Goal: Entertainment & Leisure: Consume media (video, audio)

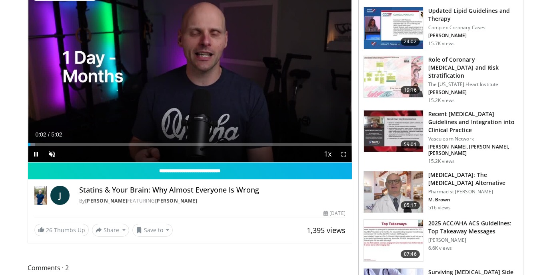
scroll to position [83, 0]
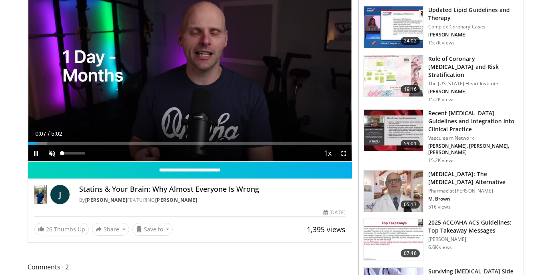
click at [51, 152] on span "Video Player" at bounding box center [52, 153] width 16 height 16
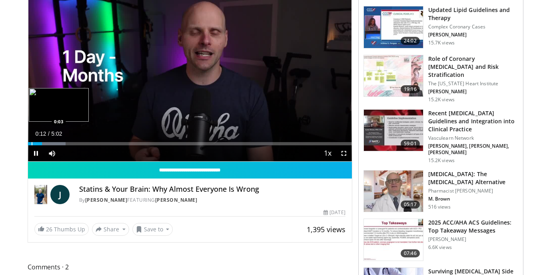
click at [32, 144] on div "Progress Bar" at bounding box center [32, 143] width 1 height 3
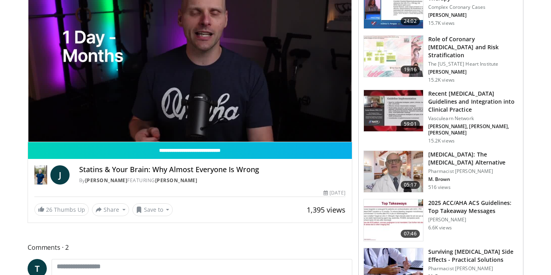
scroll to position [106, 0]
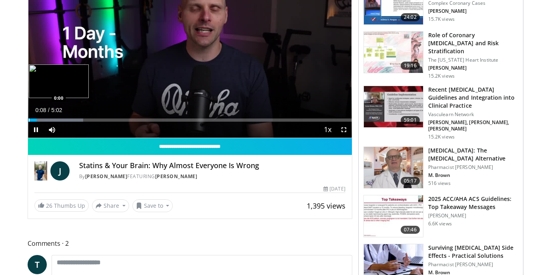
click at [29, 120] on div "Progress Bar" at bounding box center [29, 119] width 1 height 3
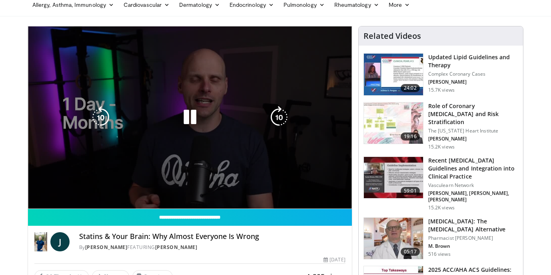
scroll to position [46, 0]
